Goal: Navigation & Orientation: Find specific page/section

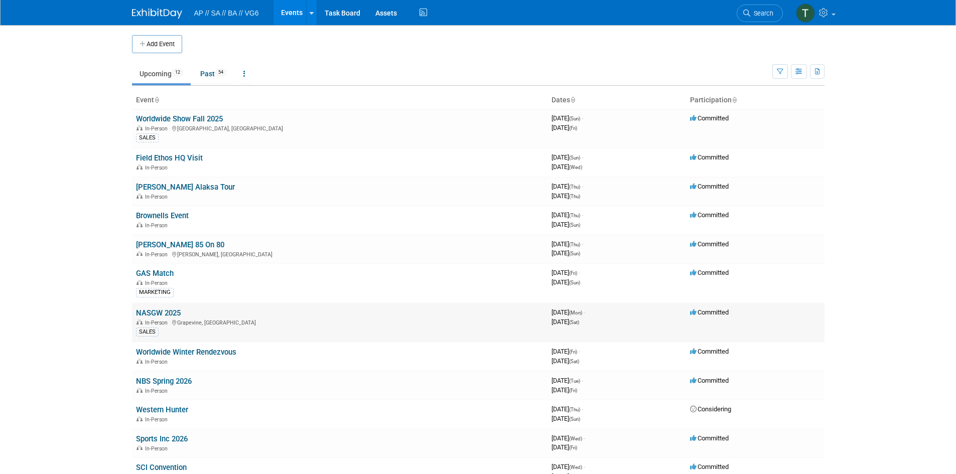
click at [153, 317] on link "NASGW 2025" at bounding box center [158, 313] width 45 height 9
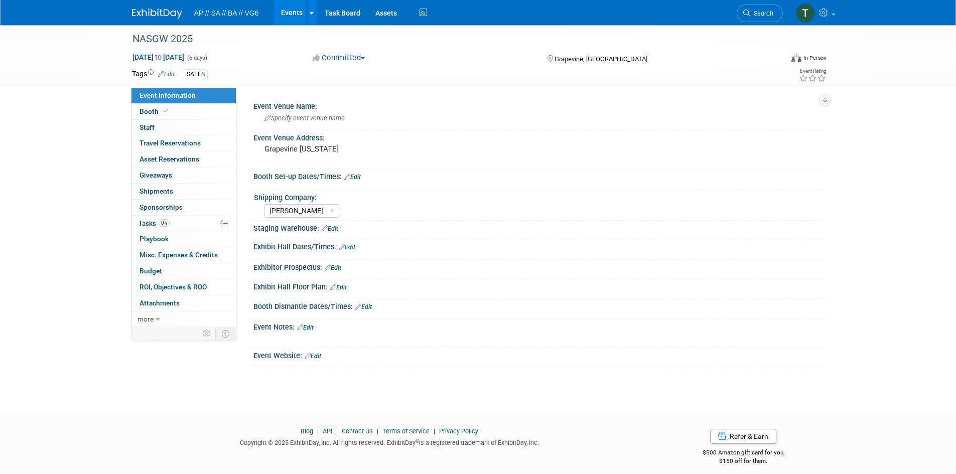
select select "Freeman"
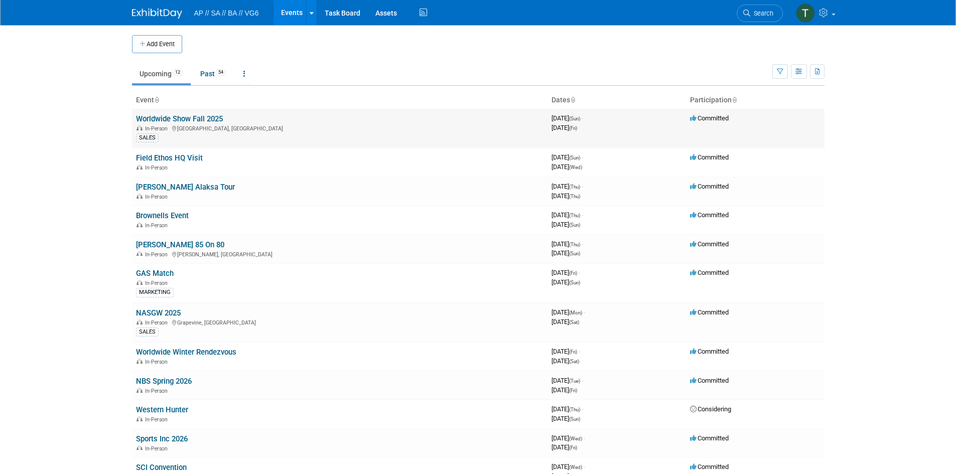
click at [193, 113] on td "Worldwide Show Fall 2025 In-Person Reno, NV SALES" at bounding box center [340, 128] width 416 height 39
click at [193, 117] on link "Worldwide Show Fall 2025" at bounding box center [179, 118] width 87 height 9
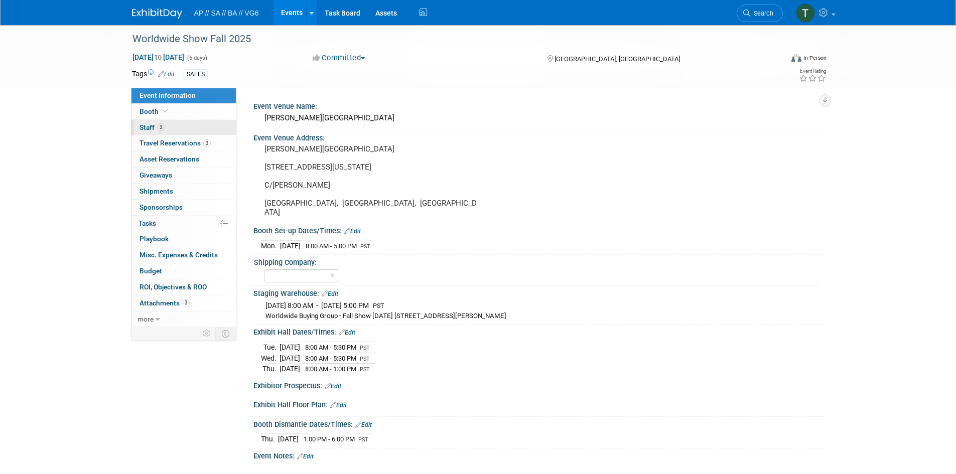
click at [193, 126] on link "3 Staff 3" at bounding box center [183, 128] width 104 height 16
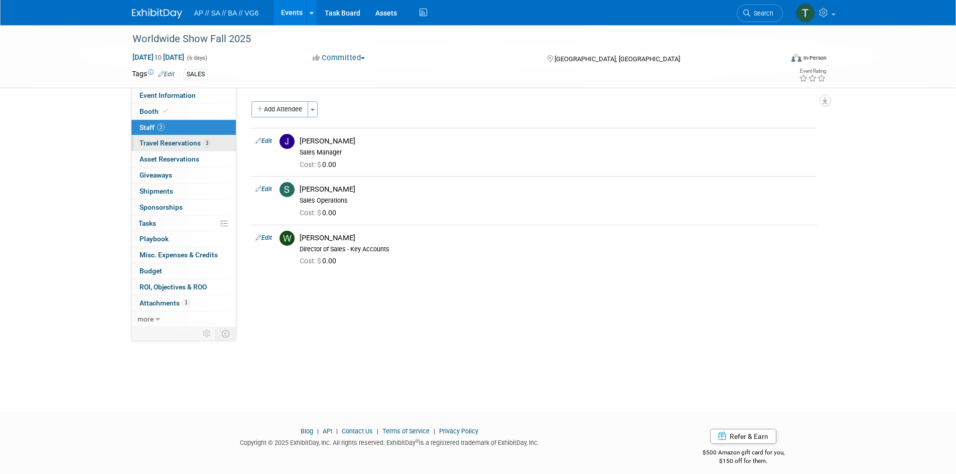
click at [172, 144] on span "Travel Reservations 3" at bounding box center [175, 143] width 71 height 8
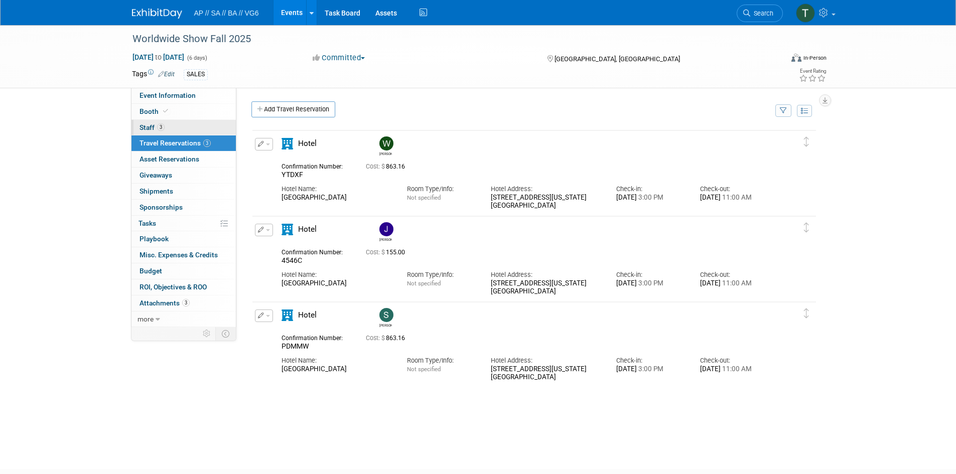
click at [163, 121] on link "3 Staff 3" at bounding box center [183, 128] width 104 height 16
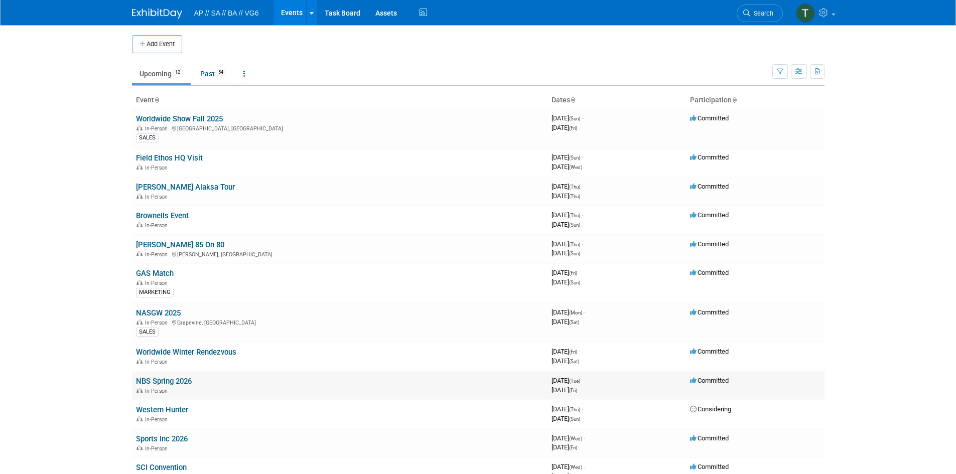
scroll to position [50, 0]
